Goal: Task Accomplishment & Management: Understand process/instructions

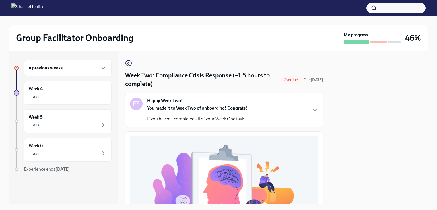
scroll to position [211, 0]
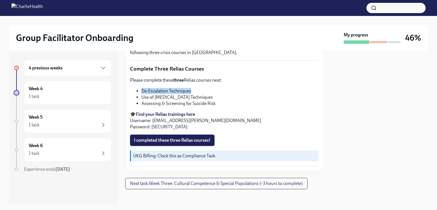
click at [191, 137] on span "I completed these three Relias courses!" at bounding box center [172, 140] width 77 height 6
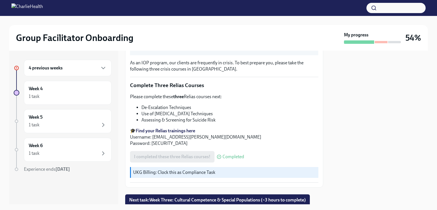
scroll to position [211, 0]
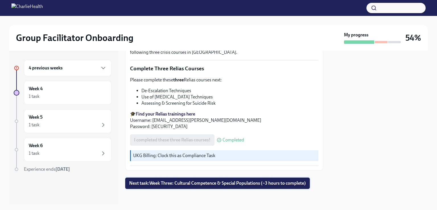
click at [229, 180] on span "Next task : Week Three: Cultural Competence & Special Populations (~3 hours to …" at bounding box center [217, 183] width 177 height 6
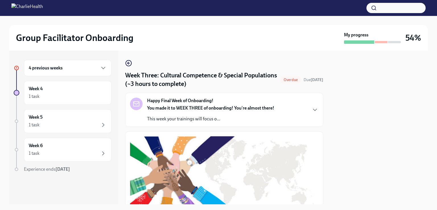
click at [210, 112] on div "You made it to WEEK THREE of onboarding! You're almost there! This week your tr…" at bounding box center [210, 113] width 127 height 17
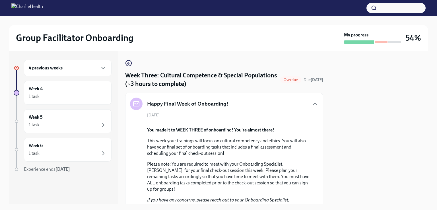
drag, startPoint x: 255, startPoint y: 116, endPoint x: 370, endPoint y: 144, distance: 117.9
click at [370, 144] on div at bounding box center [379, 128] width 98 height 154
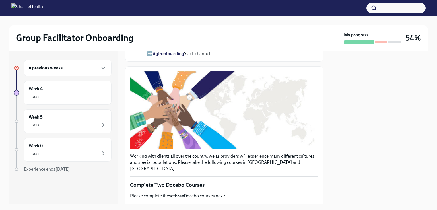
scroll to position [206, 0]
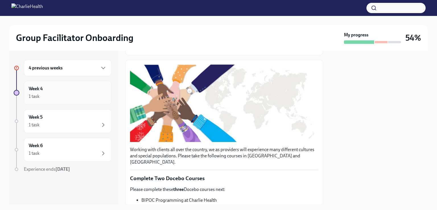
click at [73, 97] on div "1 task" at bounding box center [68, 96] width 78 height 7
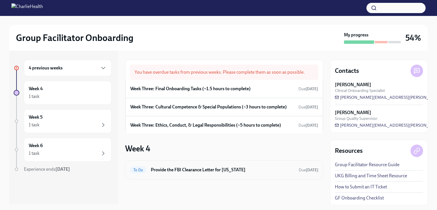
click at [234, 166] on div "To Do Provide the FBI Clearance Letter for [US_STATE] Due [DATE]" at bounding box center [224, 169] width 188 height 9
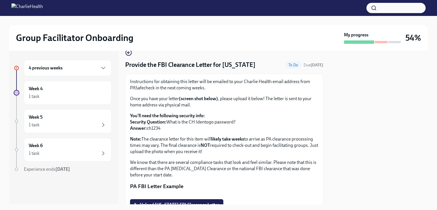
scroll to position [11, 0]
drag, startPoint x: 148, startPoint y: 129, endPoint x: 161, endPoint y: 129, distance: 13.4
click at [161, 129] on p "You'll need the following security info: Security Question: What is the CH Iden…" at bounding box center [224, 122] width 188 height 19
copy p "ch1234"
